Goal: Transaction & Acquisition: Obtain resource

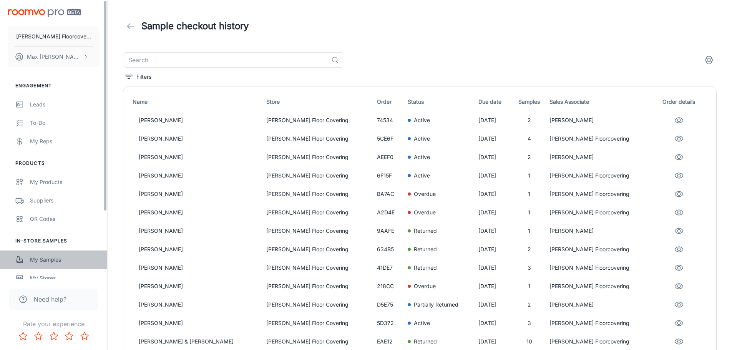
click at [50, 256] on div "My Samples" at bounding box center [65, 260] width 70 height 8
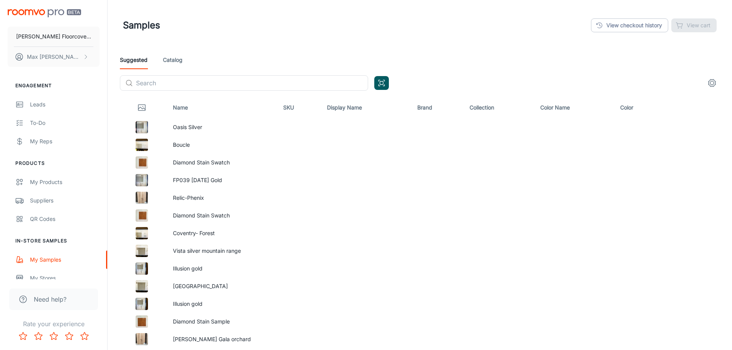
click at [169, 60] on link "Catalog" at bounding box center [173, 60] width 20 height 18
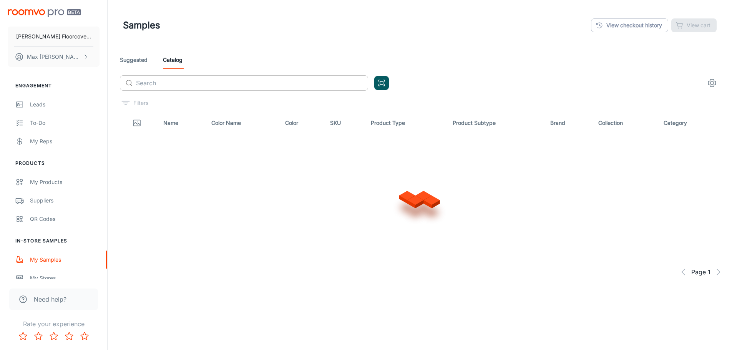
click at [190, 86] on input "text" at bounding box center [252, 82] width 232 height 15
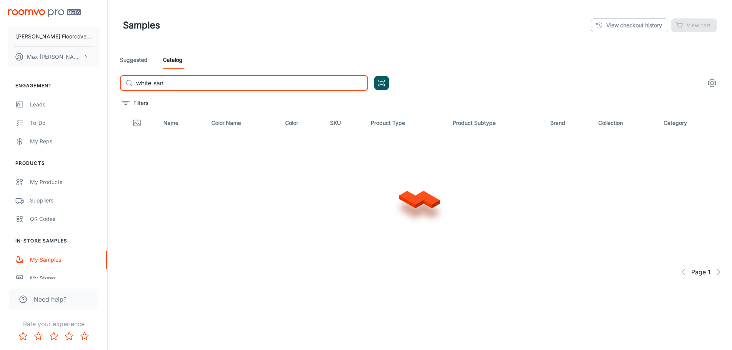
type input "white sand"
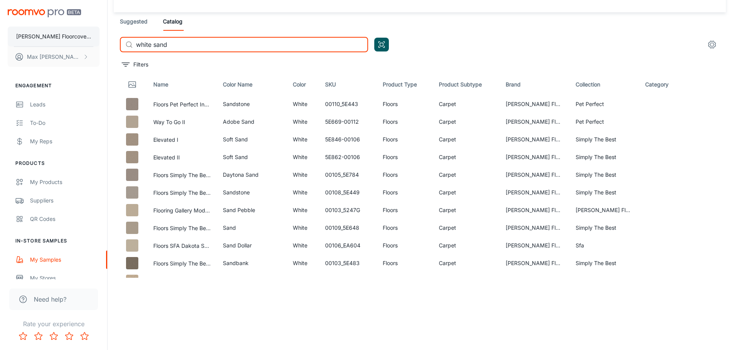
drag, startPoint x: 192, startPoint y: 48, endPoint x: 57, endPoint y: 35, distance: 135.6
click at [51, 38] on div "[PERSON_NAME] Floorcovering [PERSON_NAME] Engagement Leads To-do My Reps Produc…" at bounding box center [366, 157] width 732 height 390
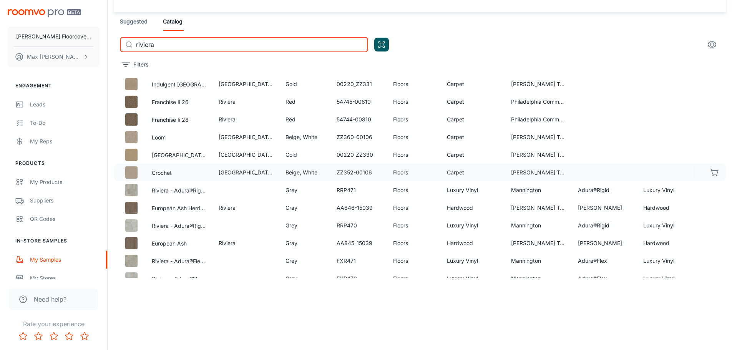
scroll to position [38, 0]
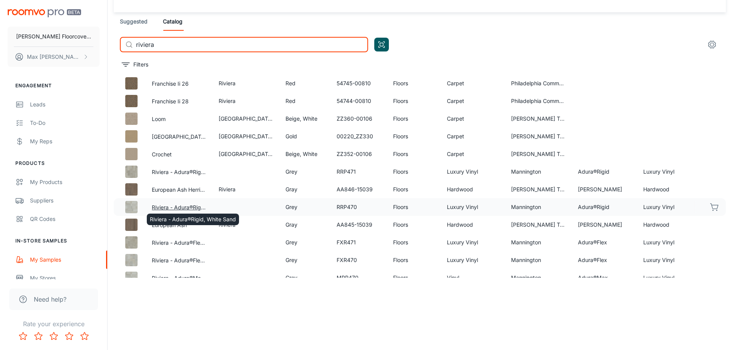
type input "riviera"
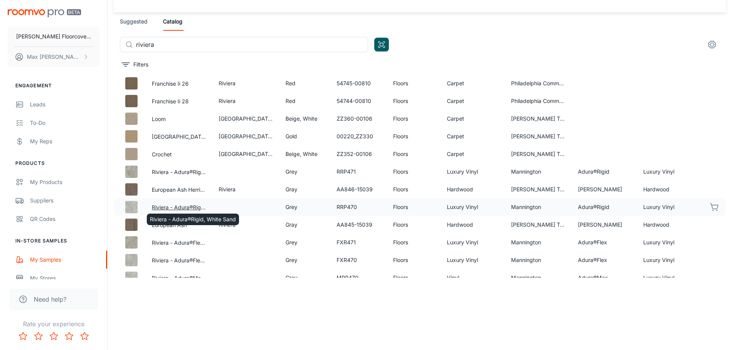
click at [196, 206] on button "Riviera - Adura®Rigid, White Sand" at bounding box center [179, 207] width 55 height 8
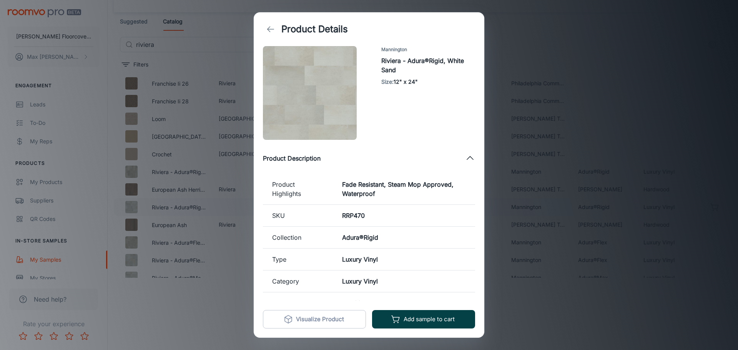
click at [411, 318] on button "Add sample to cart" at bounding box center [423, 319] width 103 height 18
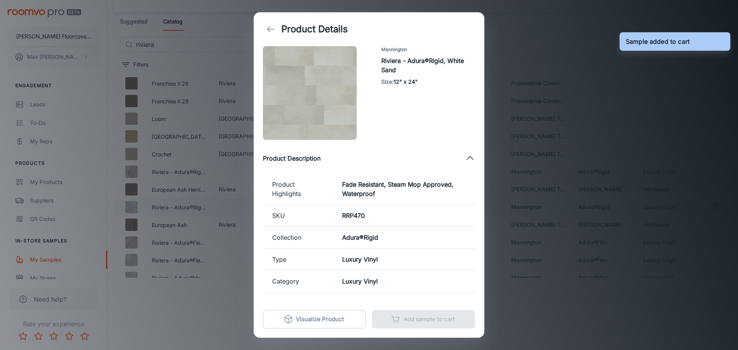
click at [558, 311] on div "Product Details Mannington Riviera - Adura®Rigid, White Sand Size : 12" x 24" P…" at bounding box center [369, 175] width 738 height 350
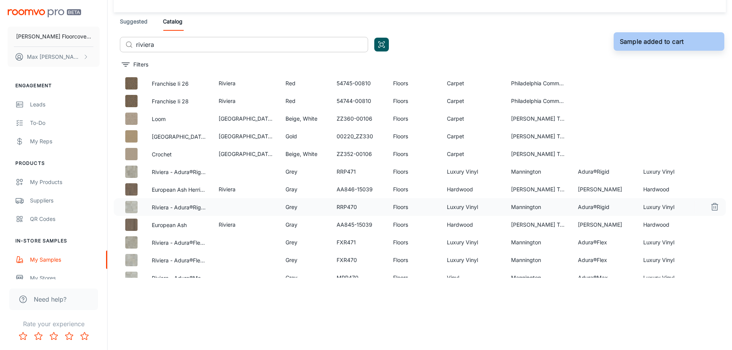
click at [220, 48] on input "riviera" at bounding box center [252, 44] width 232 height 15
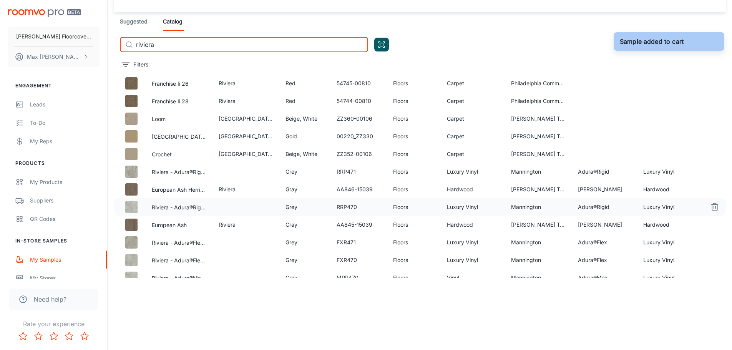
click at [220, 48] on input "riviera" at bounding box center [252, 44] width 232 height 15
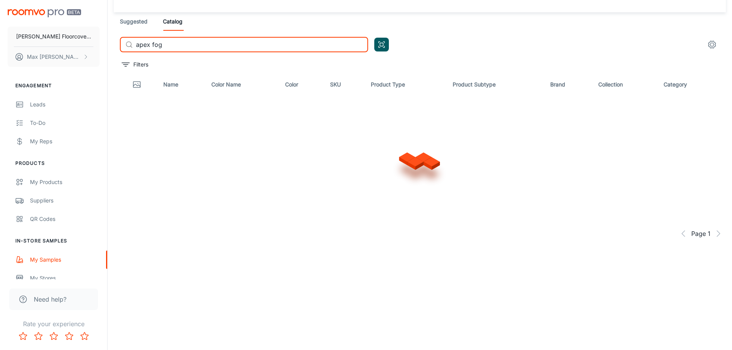
scroll to position [0, 0]
click at [220, 45] on input "apex fog" at bounding box center [252, 44] width 232 height 15
type input "apex"
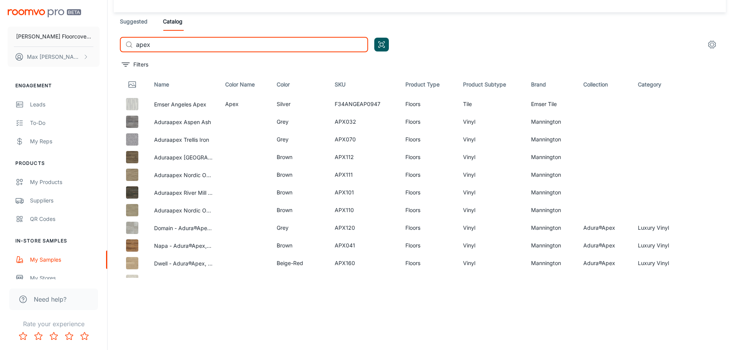
drag, startPoint x: 181, startPoint y: 39, endPoint x: 126, endPoint y: 29, distance: 55.9
click at [127, 29] on div "Suggested Catalog ​ apex ​" at bounding box center [420, 35] width 613 height 46
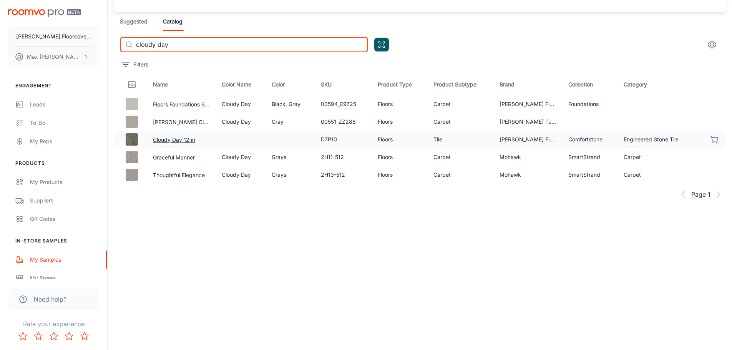
type input "cloudy day"
click at [170, 141] on button "Cloudy Day 12 in" at bounding box center [174, 140] width 42 height 8
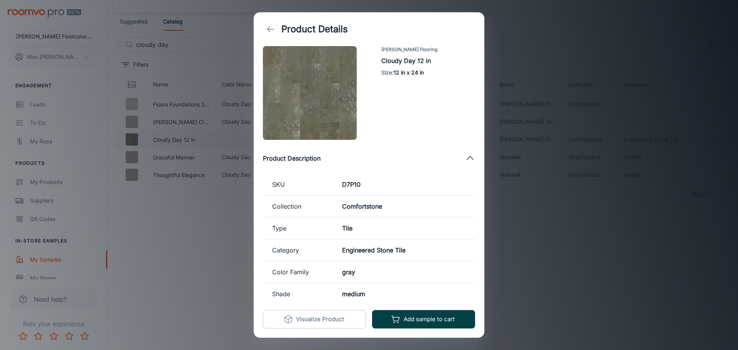
click at [453, 320] on button "Add sample to cart" at bounding box center [423, 319] width 103 height 18
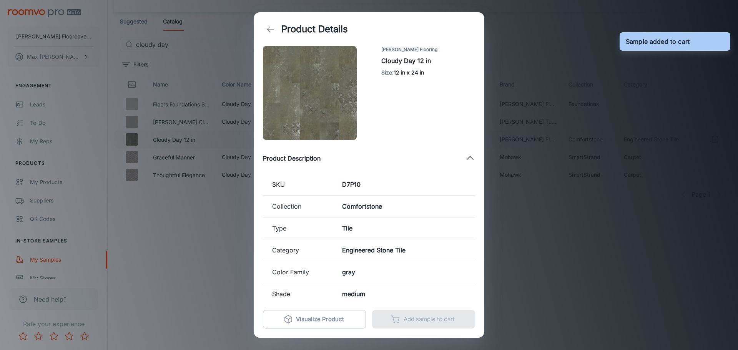
click at [235, 236] on div "Product Details [PERSON_NAME] Flooring Cloudy Day 12 in Size : 12 in x 24 in Pr…" at bounding box center [369, 175] width 738 height 350
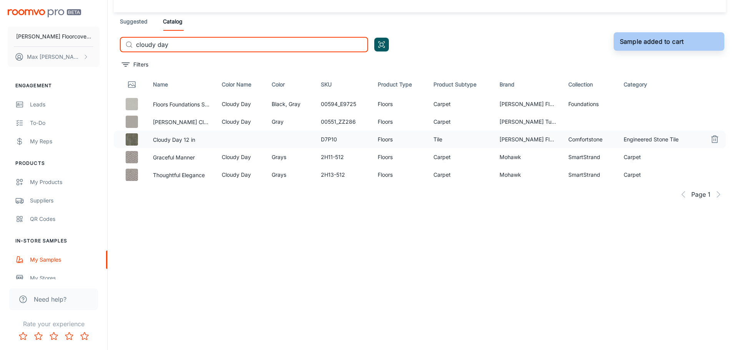
click at [195, 42] on input "cloudy day" at bounding box center [252, 44] width 232 height 15
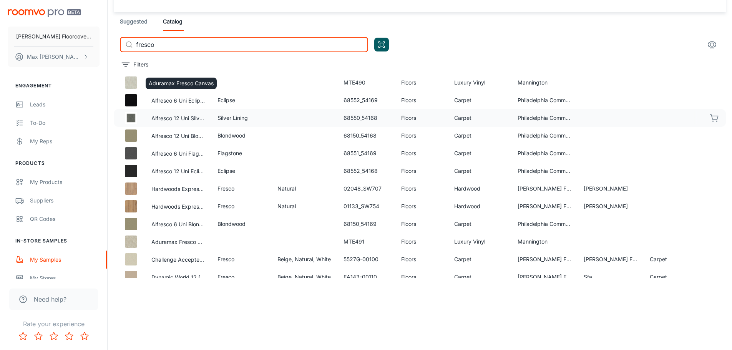
scroll to position [192, 0]
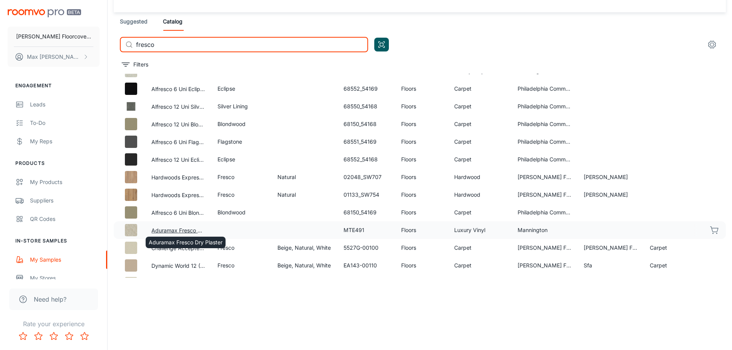
type input "fresco"
click at [200, 230] on button "Aduramax Fresco Dry Plaster" at bounding box center [178, 230] width 54 height 8
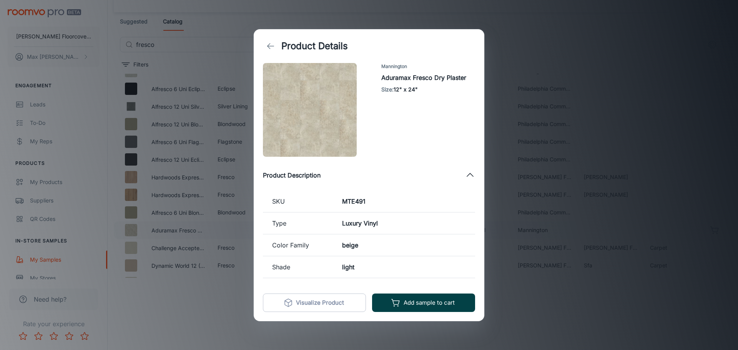
click at [431, 296] on button "Add sample to cart" at bounding box center [423, 303] width 103 height 18
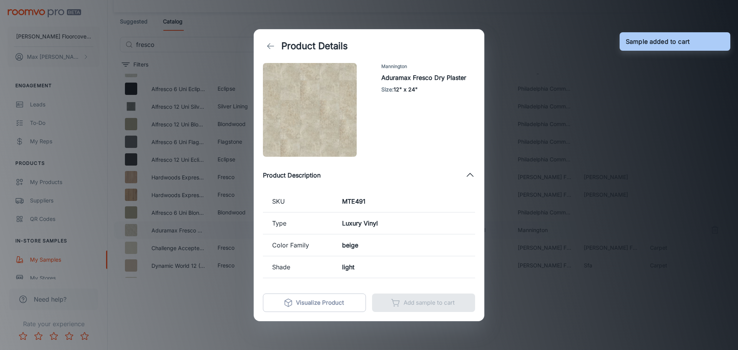
click at [170, 285] on div "Product Details Mannington Aduramax Fresco Dry Plaster Size : 12" x 24" Product…" at bounding box center [369, 175] width 738 height 350
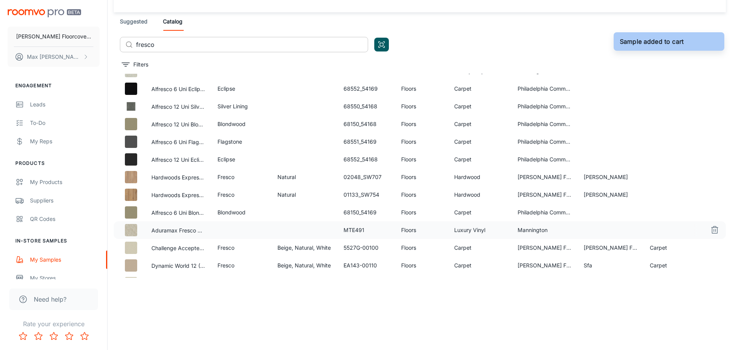
click at [176, 42] on input "fresco" at bounding box center [252, 44] width 232 height 15
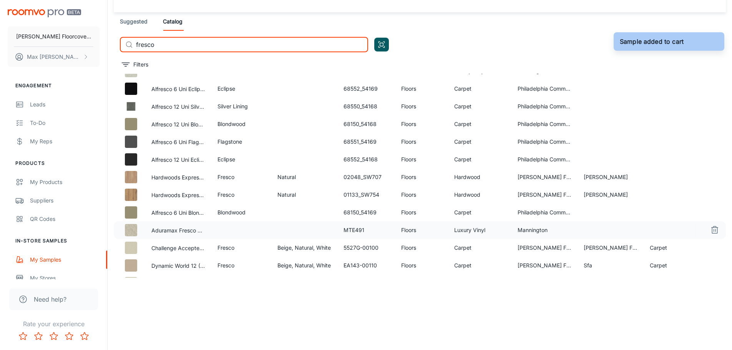
click at [176, 42] on input "fresco" at bounding box center [252, 44] width 232 height 15
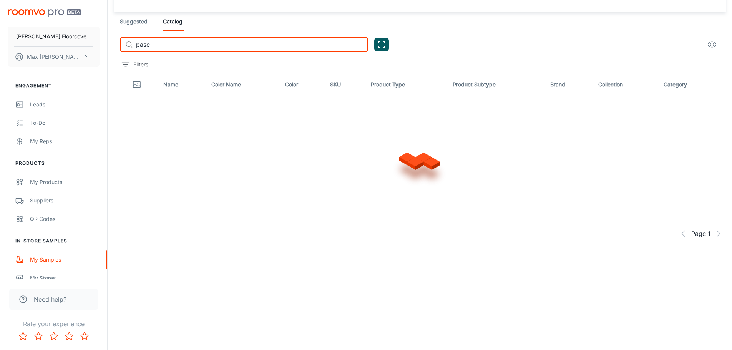
scroll to position [0, 0]
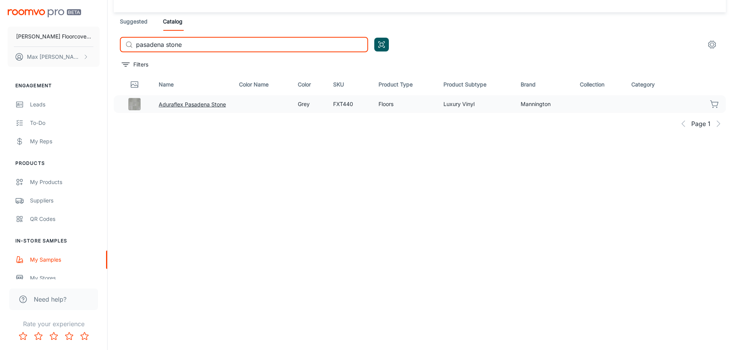
type input "pasadena stone"
click at [184, 105] on button "Aduraflex Pasadena Stone" at bounding box center [192, 104] width 67 height 8
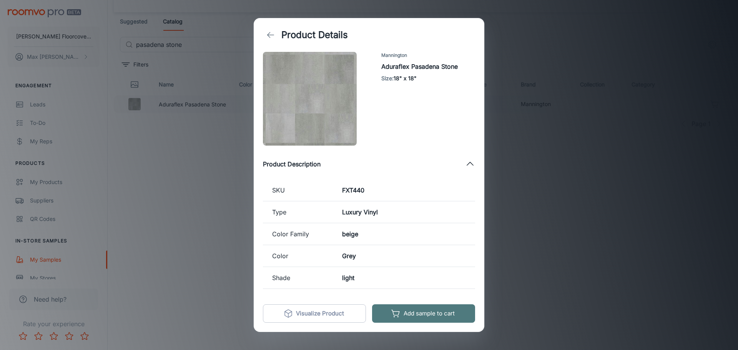
click at [456, 319] on button "Add sample to cart" at bounding box center [423, 314] width 103 height 18
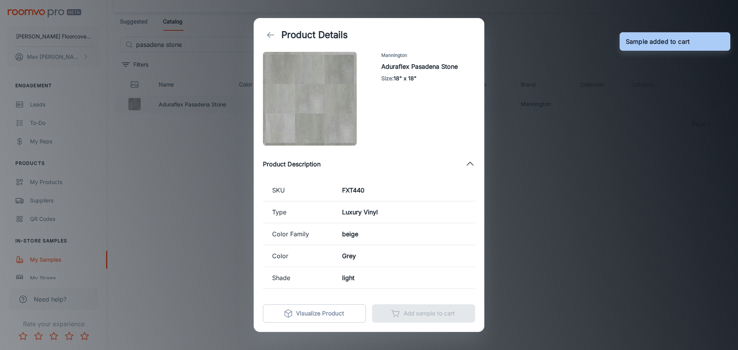
click at [564, 263] on div "Product Details Mannington Aduraflex Pasadena Stone Size : 18" x 18" Product De…" at bounding box center [369, 175] width 738 height 350
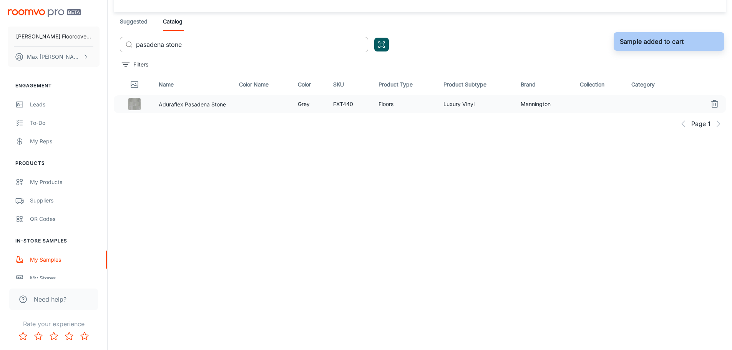
click at [209, 43] on input "pasadena stone" at bounding box center [252, 44] width 232 height 15
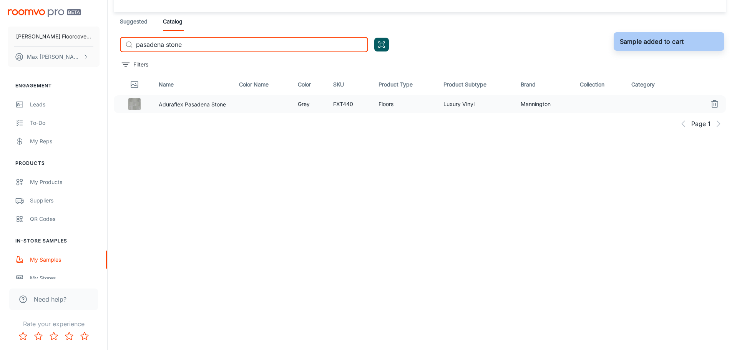
click at [209, 43] on input "pasadena stone" at bounding box center [252, 44] width 232 height 15
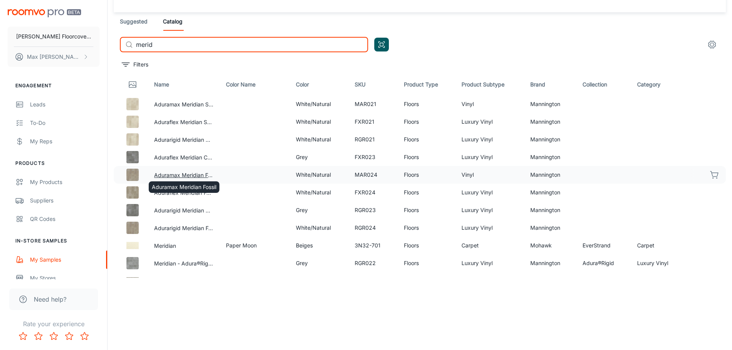
type input "merid"
click at [201, 174] on button "Aduramax Meridian Fossil" at bounding box center [183, 175] width 59 height 8
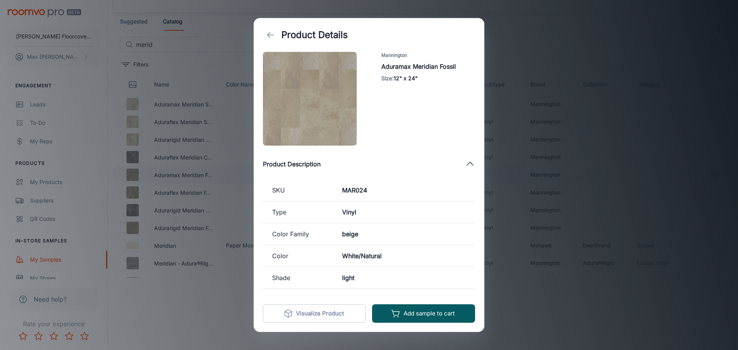
click at [452, 325] on div "Add sample to cart Visualize Product" at bounding box center [369, 313] width 231 height 37
click at [453, 318] on button "Add sample to cart" at bounding box center [423, 314] width 103 height 18
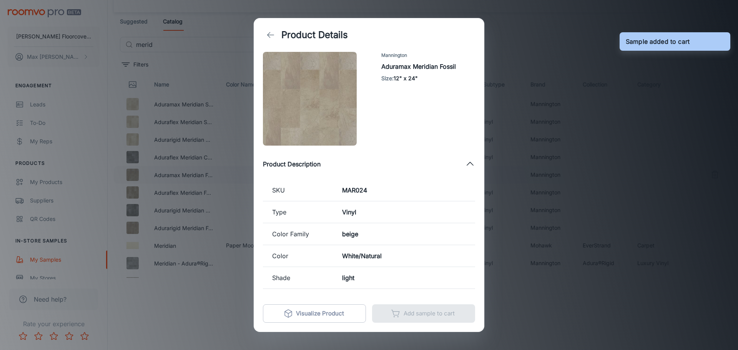
click at [211, 310] on div "Product Details Mannington Aduramax Meridian Fossil Size : 12" x 24" Product De…" at bounding box center [369, 175] width 738 height 350
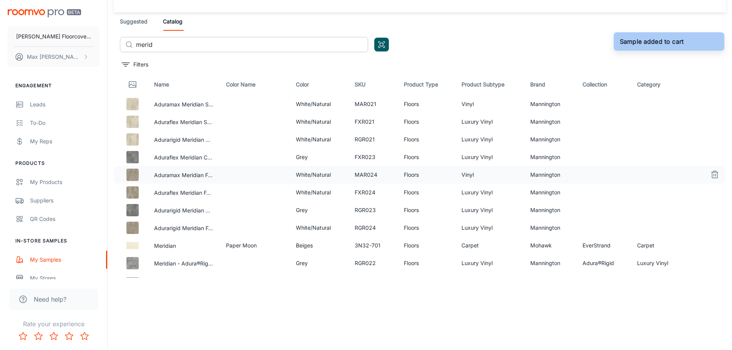
click at [161, 42] on input "merid" at bounding box center [252, 44] width 232 height 15
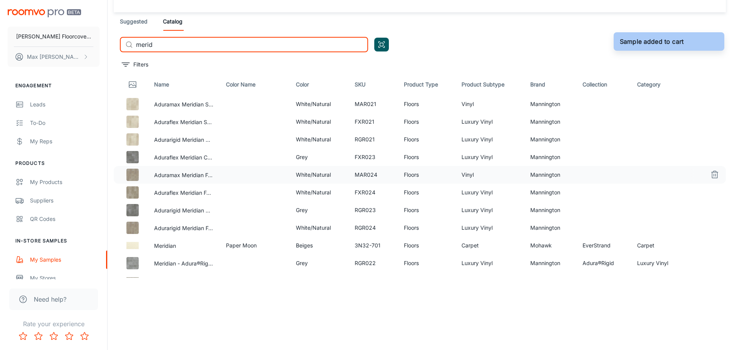
click at [161, 42] on input "merid" at bounding box center [252, 44] width 232 height 15
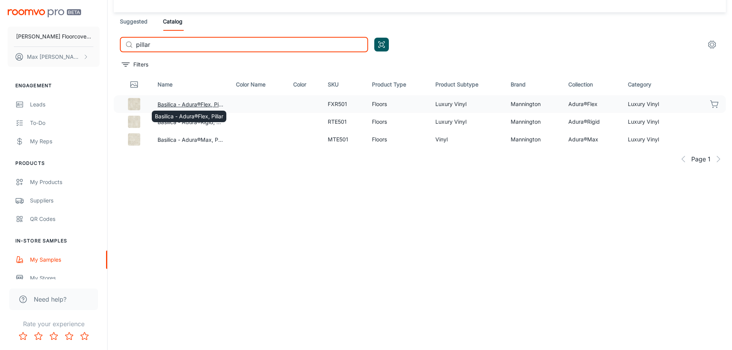
type input "pillar"
click at [180, 103] on button "Basilica - Adura®Flex, Pillar" at bounding box center [191, 104] width 66 height 8
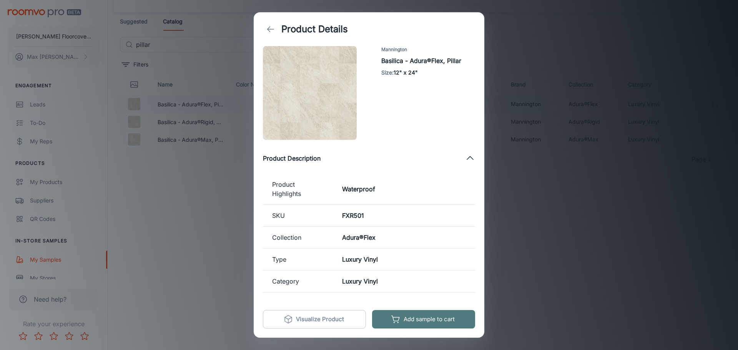
click at [425, 323] on button "Add sample to cart" at bounding box center [423, 319] width 103 height 18
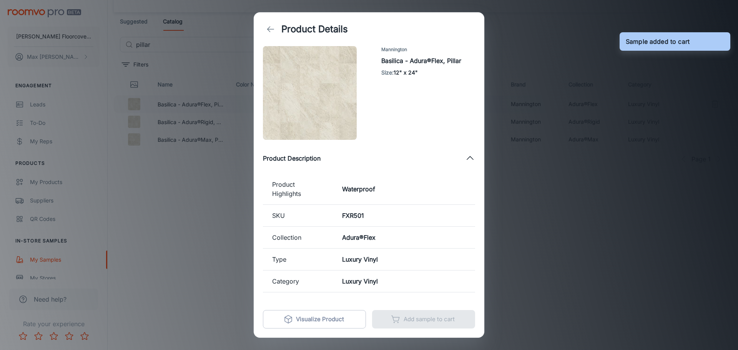
click at [584, 233] on div "Product Details Mannington Basilica - Adura®Flex, Pillar Size : 12" x 24" Produ…" at bounding box center [369, 175] width 738 height 350
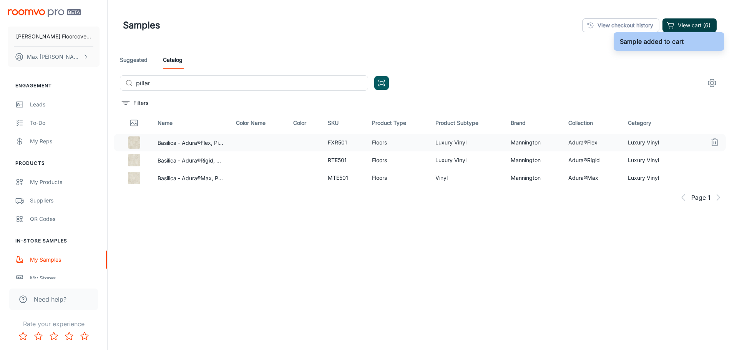
click at [687, 24] on button "View cart (6)" at bounding box center [690, 25] width 54 height 14
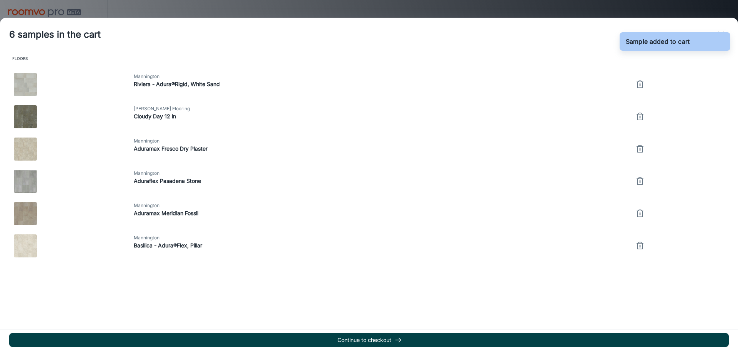
click at [356, 334] on button "Continue to checkout" at bounding box center [369, 340] width 720 height 14
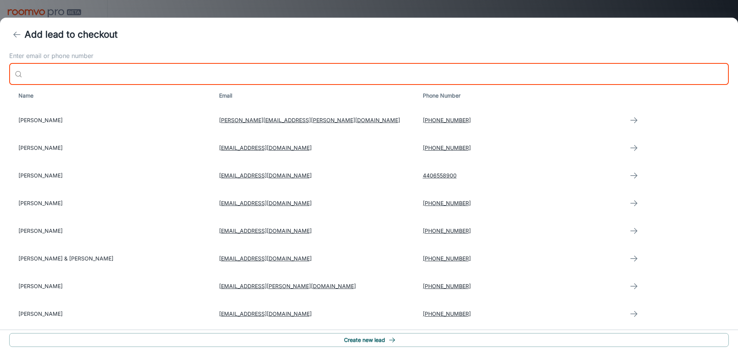
click at [128, 72] on input "Enter email or phone number" at bounding box center [377, 74] width 704 height 22
click at [375, 340] on button "Create new lead" at bounding box center [369, 340] width 720 height 14
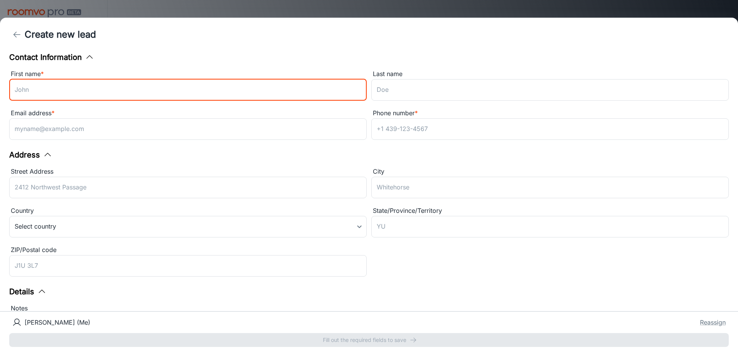
click at [202, 90] on input "First name *" at bounding box center [188, 90] width 358 height 22
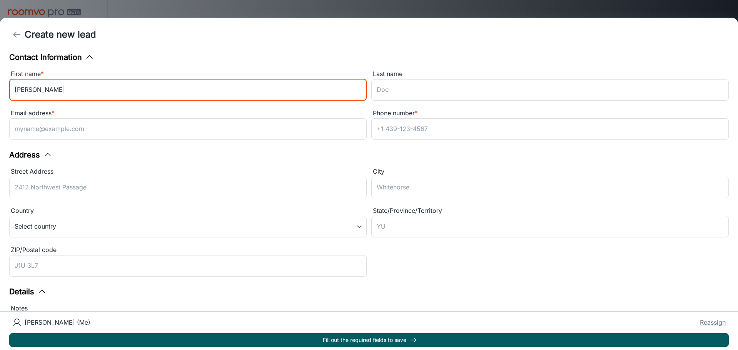
type input "[PERSON_NAME]"
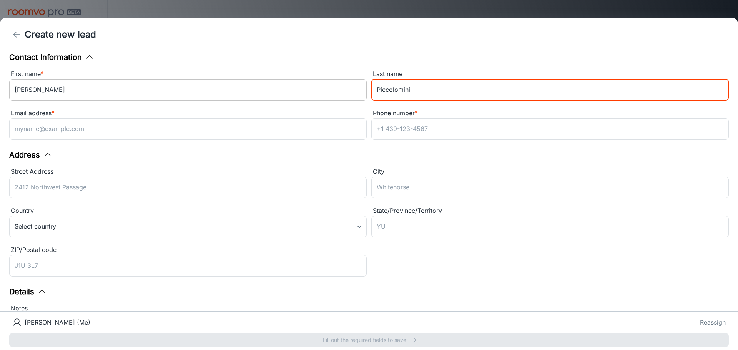
type input "Piccolomini"
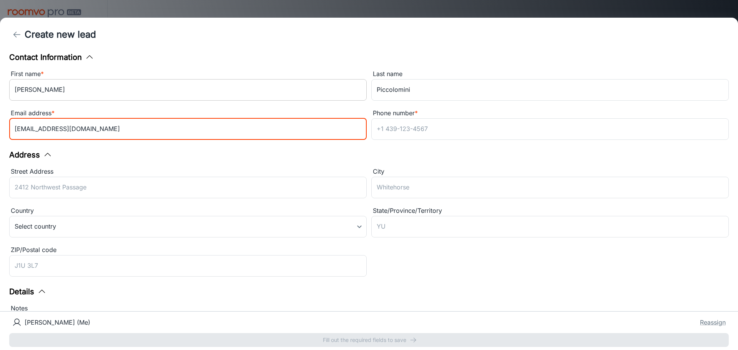
type input "[EMAIL_ADDRESS][DOMAIN_NAME]"
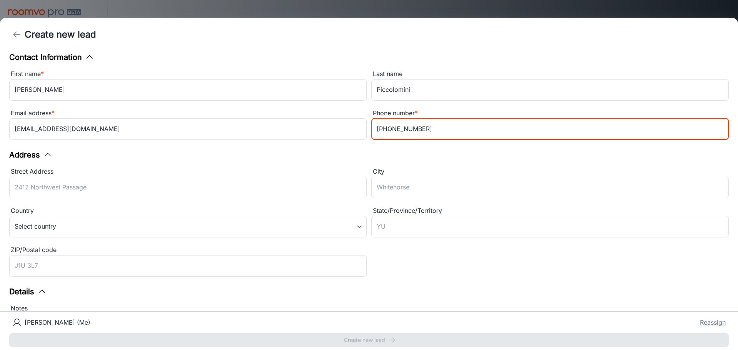
scroll to position [99, 0]
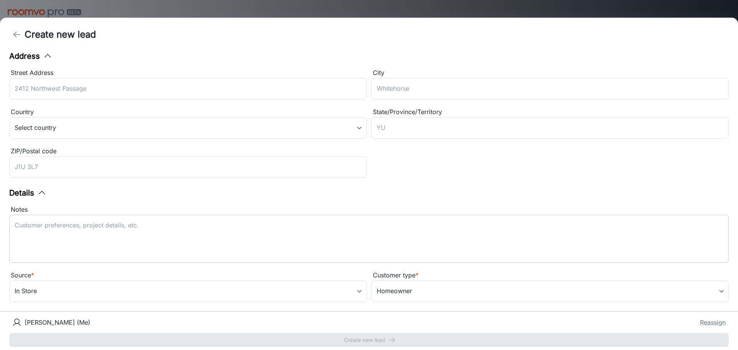
type input "[PHONE_NUMBER]"
click at [169, 237] on textarea "Notes" at bounding box center [369, 238] width 709 height 35
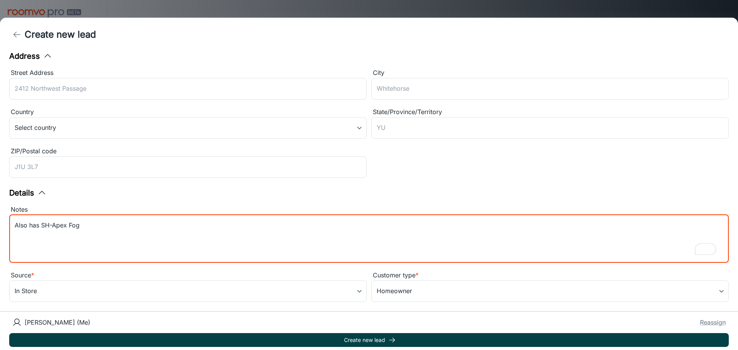
type textarea "Also has SH-Apex Fog"
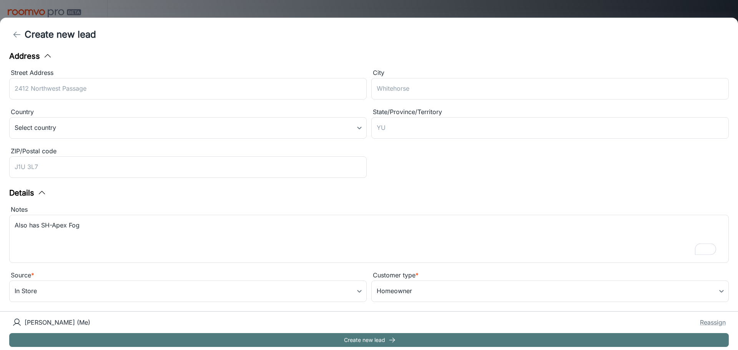
click at [404, 337] on button "Create new lead" at bounding box center [369, 340] width 720 height 14
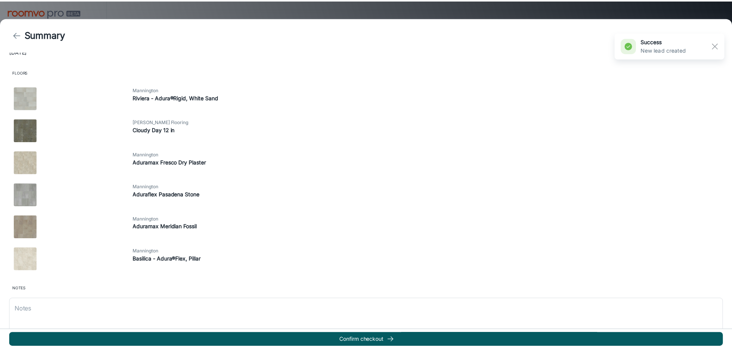
scroll to position [192, 0]
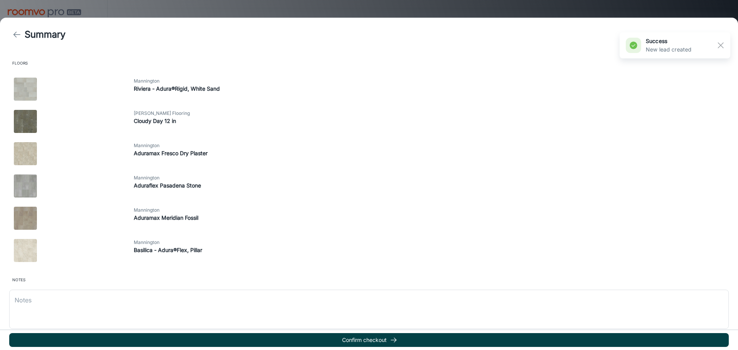
click at [348, 339] on button "Confirm checkout" at bounding box center [369, 340] width 720 height 14
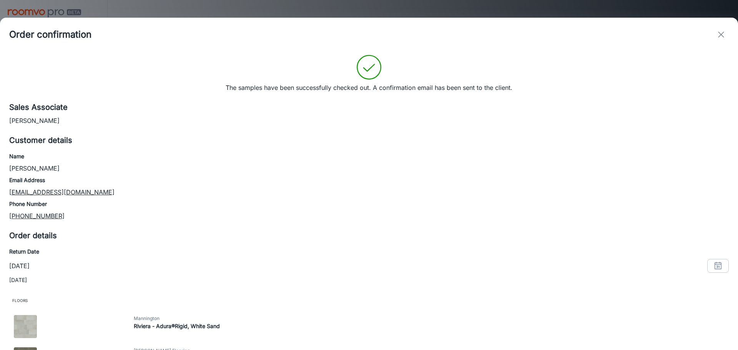
click at [722, 38] on icon "exit" at bounding box center [721, 34] width 9 height 9
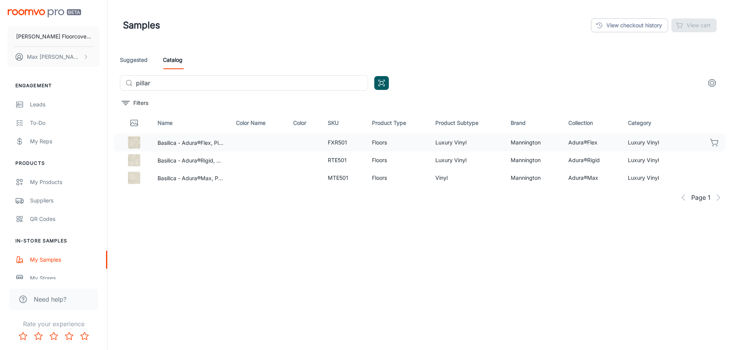
click at [461, 48] on header "Samples View checkout history View cart" at bounding box center [420, 25] width 613 height 51
